Goal: Task Accomplishment & Management: Manage account settings

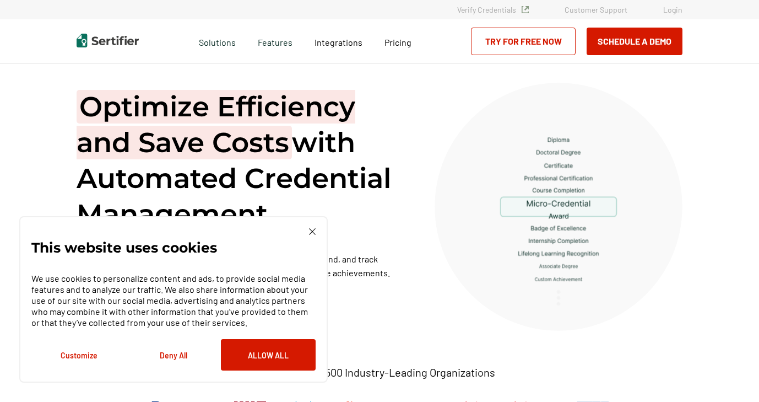
click at [677, 9] on link "Login" at bounding box center [673, 9] width 19 height 9
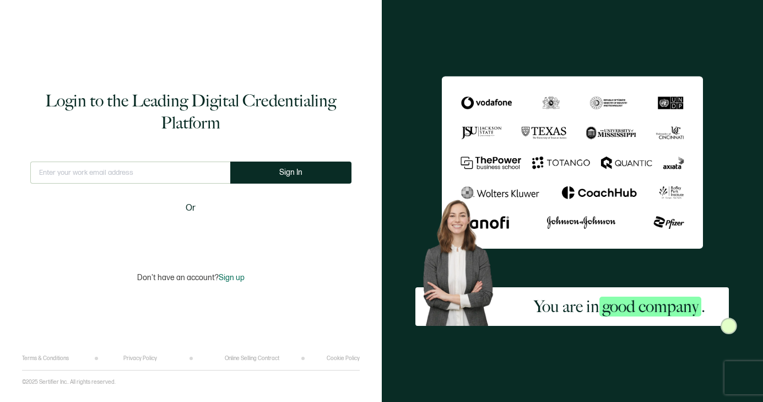
click at [127, 175] on input "text" at bounding box center [130, 172] width 200 height 22
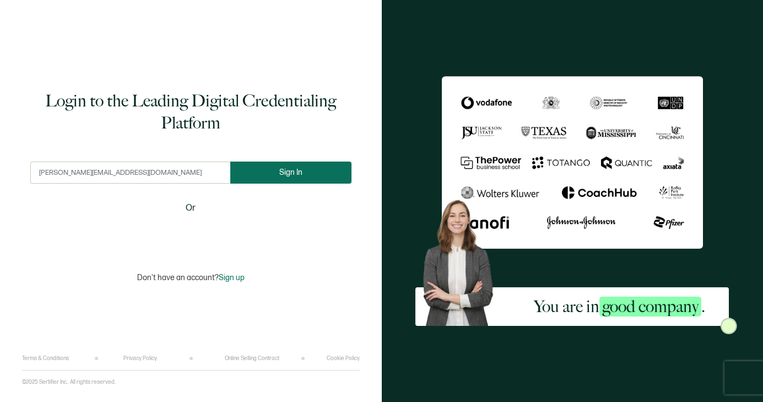
type input "[PERSON_NAME][EMAIL_ADDRESS][DOMAIN_NAME]"
click at [299, 173] on span "Sign In" at bounding box center [290, 172] width 23 height 8
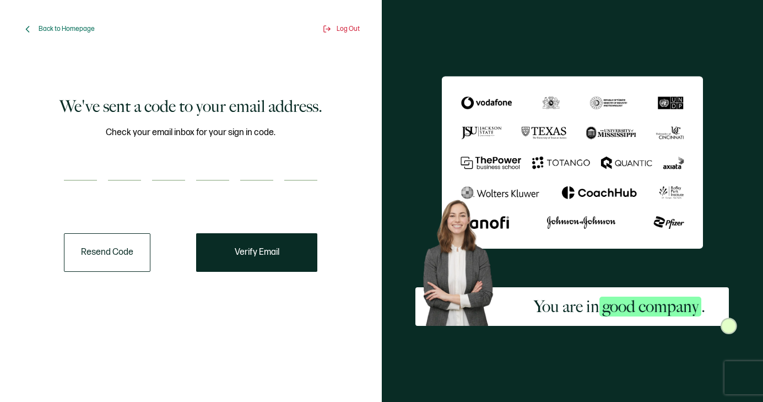
click at [74, 152] on div "Check your email inbox for your sign in code." at bounding box center [191, 160] width 254 height 69
click at [85, 162] on input "number" at bounding box center [80, 170] width 33 height 22
type input "3"
type input "1"
type input "8"
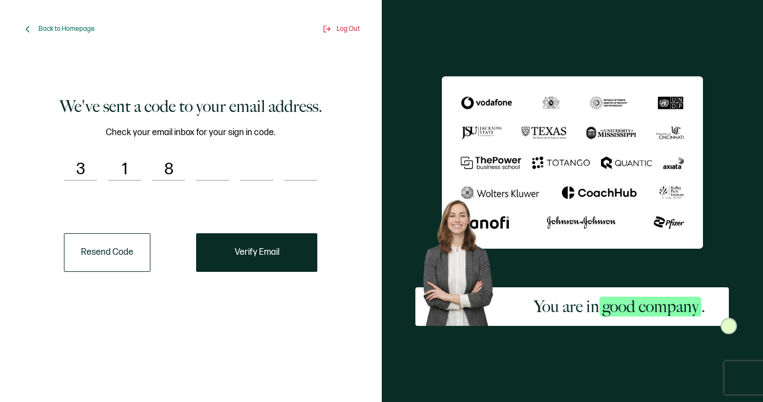
type input "5"
type input "9"
